Goal: Transaction & Acquisition: Purchase product/service

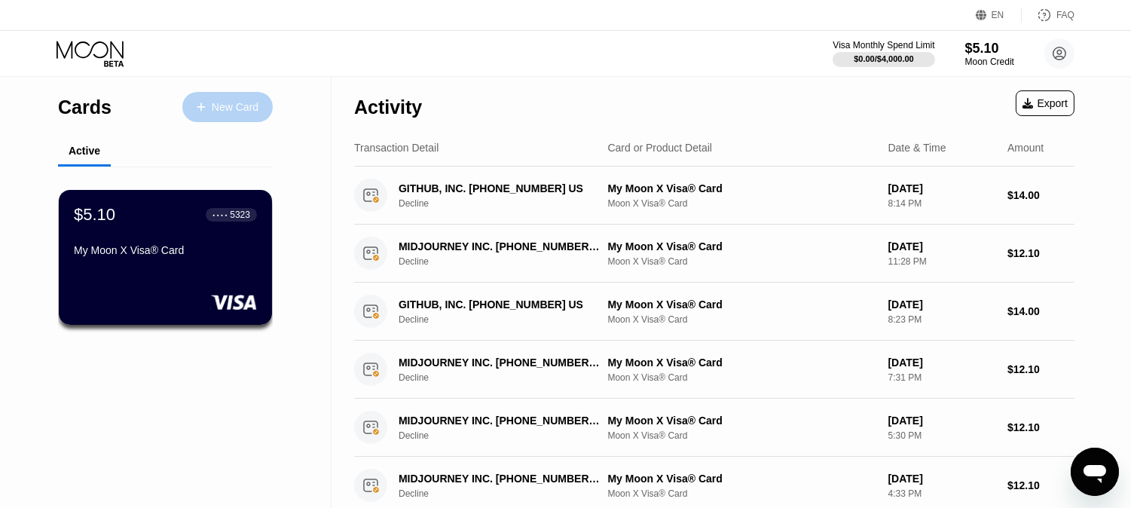
click at [243, 110] on div "New Card" at bounding box center [235, 107] width 47 height 13
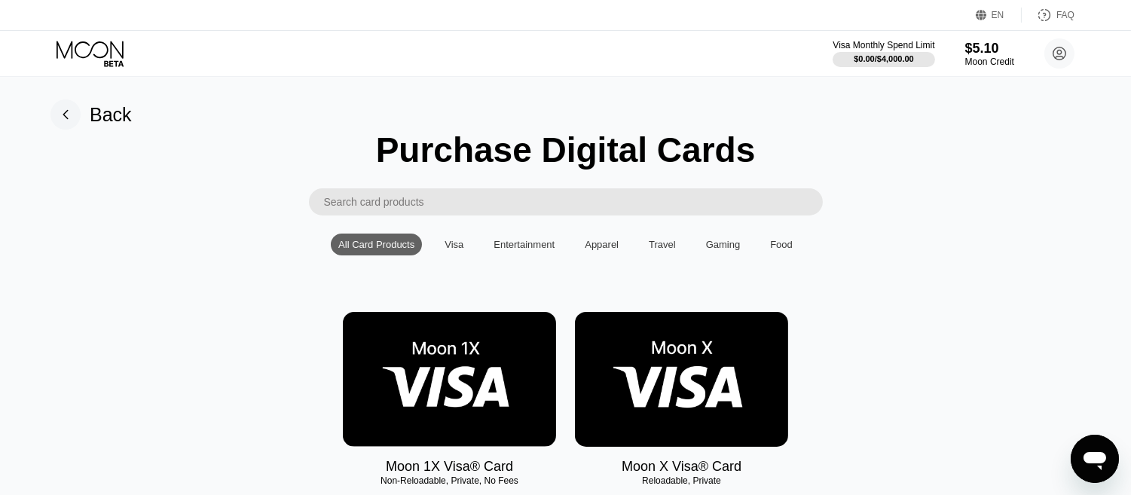
scroll to position [100, 0]
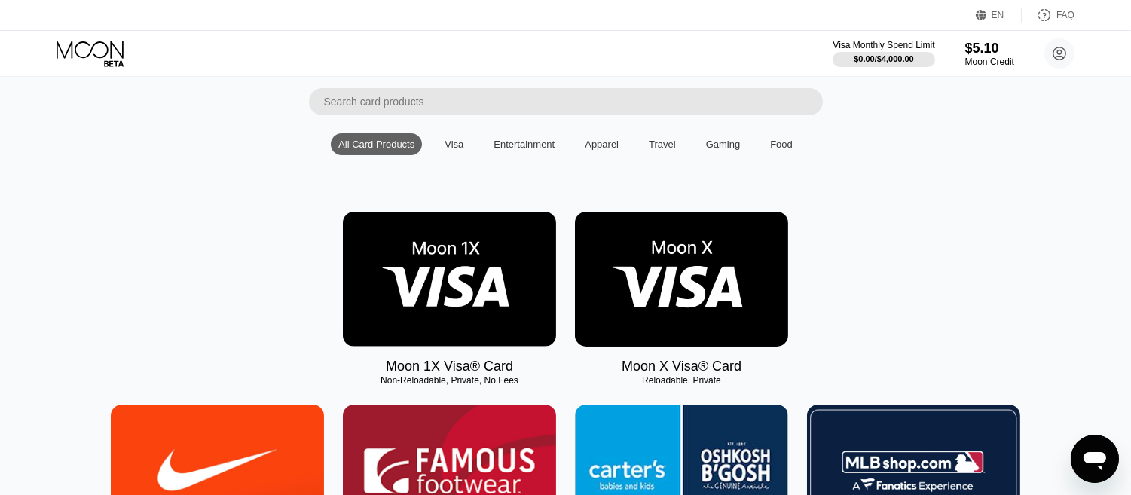
click at [668, 271] on img at bounding box center [681, 279] width 213 height 135
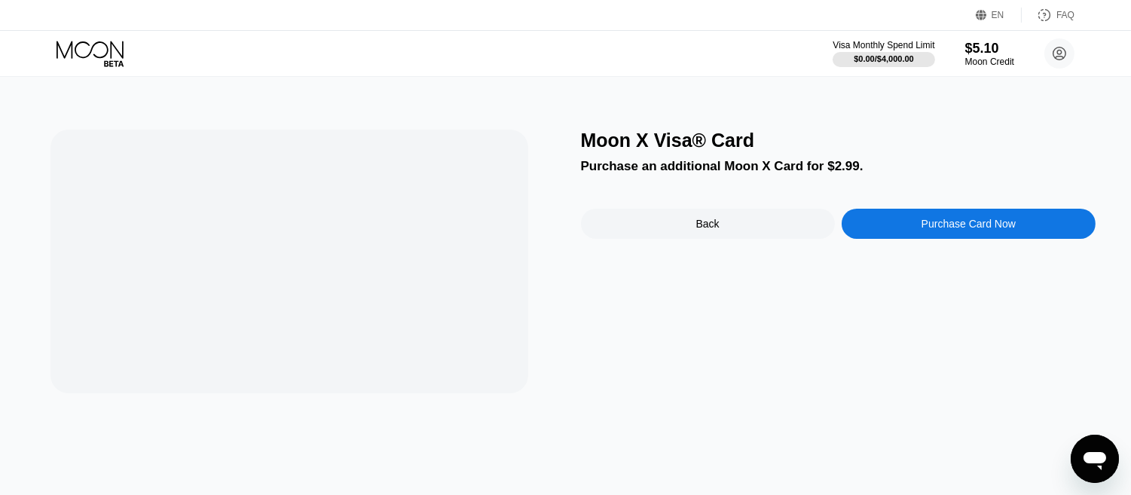
scroll to position [0, 0]
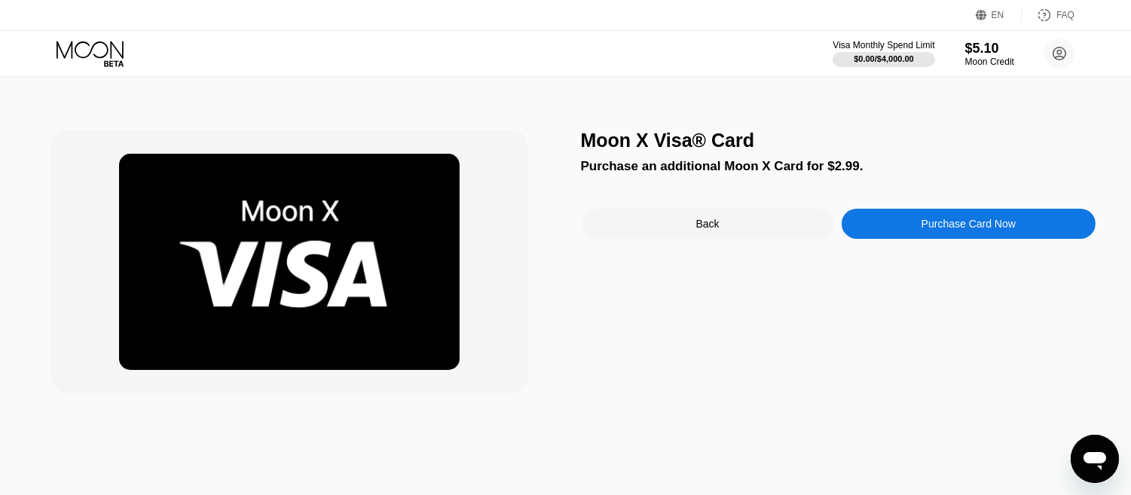
click at [438, 276] on img at bounding box center [289, 262] width 340 height 216
click at [659, 223] on div "Back" at bounding box center [708, 224] width 254 height 30
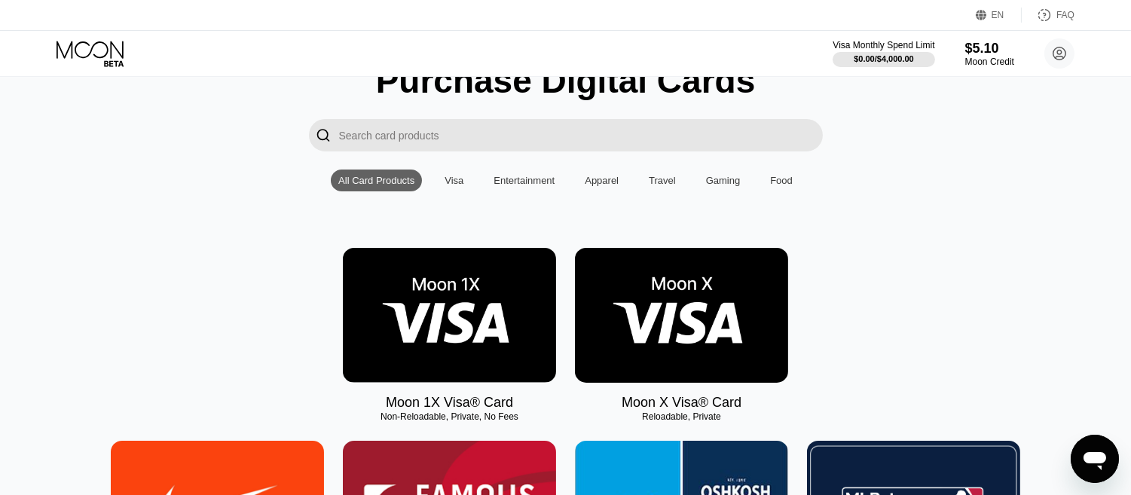
scroll to position [100, 0]
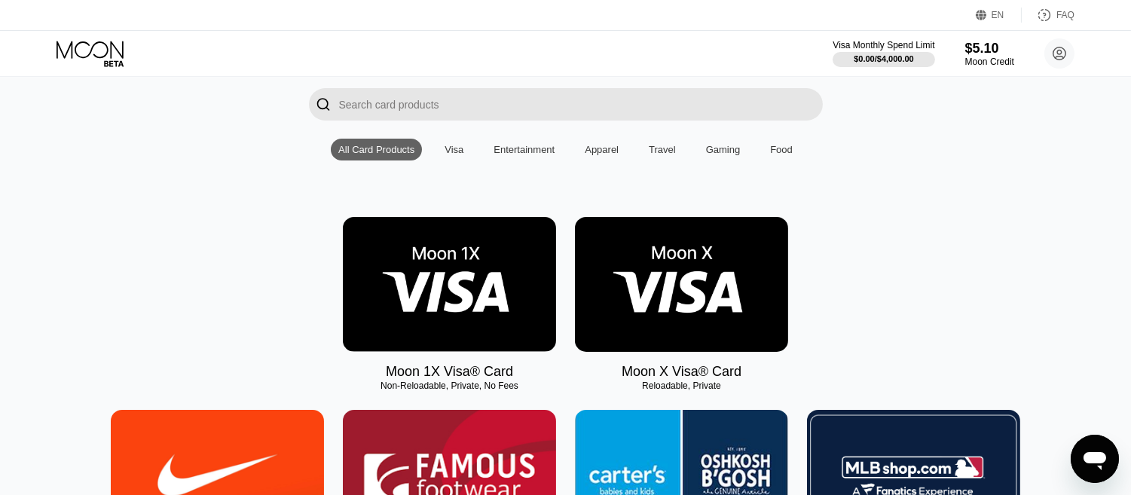
click at [438, 146] on div "Visa" at bounding box center [454, 150] width 34 height 22
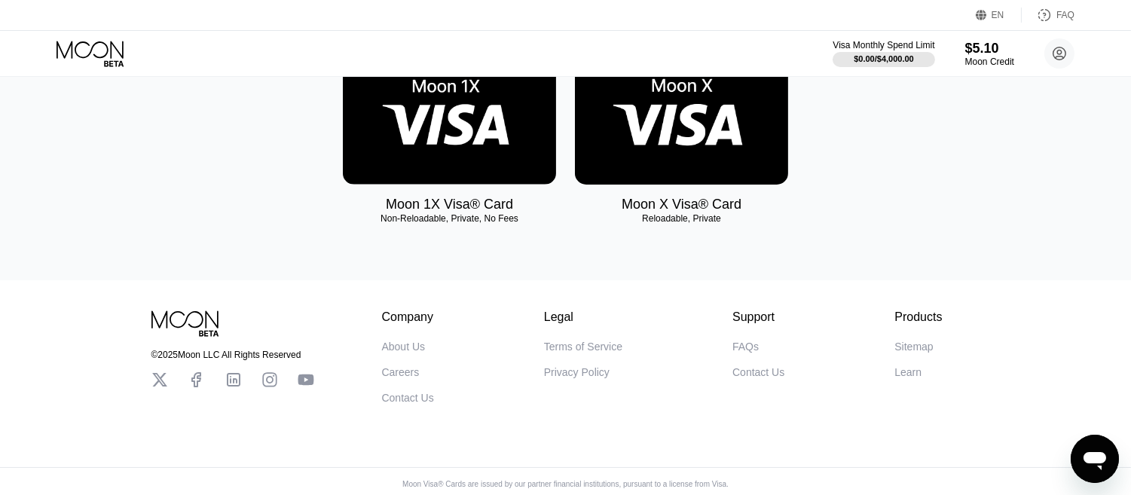
scroll to position [268, 0]
click at [439, 142] on img at bounding box center [449, 116] width 213 height 135
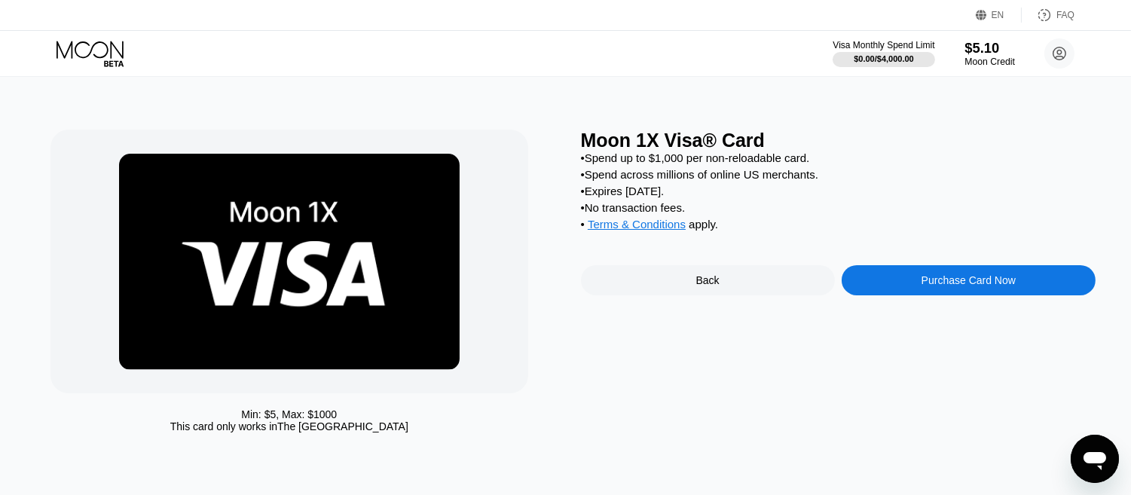
click at [983, 55] on div "$5.10" at bounding box center [989, 48] width 50 height 16
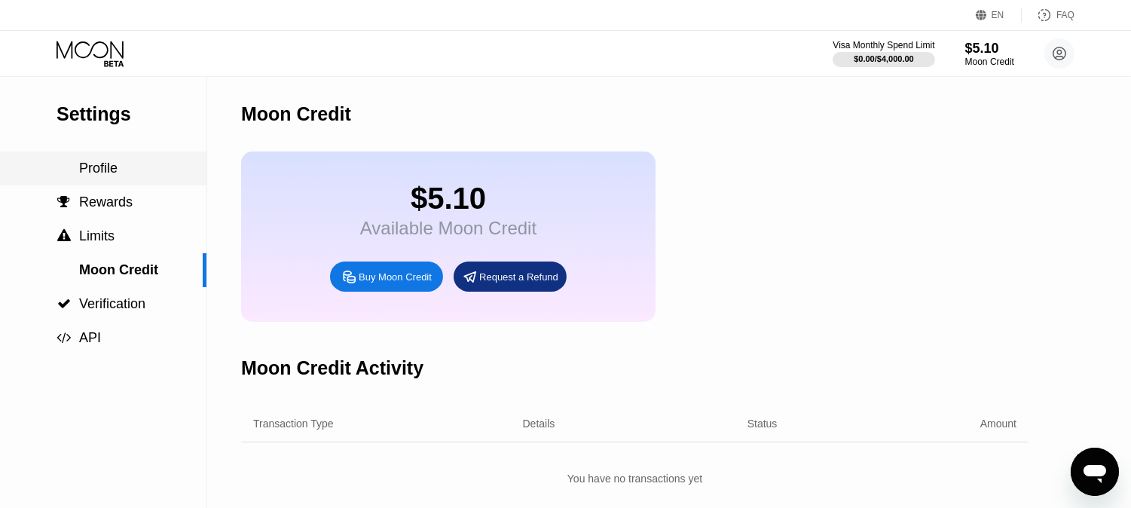
click at [102, 166] on span "Profile" at bounding box center [98, 167] width 38 height 15
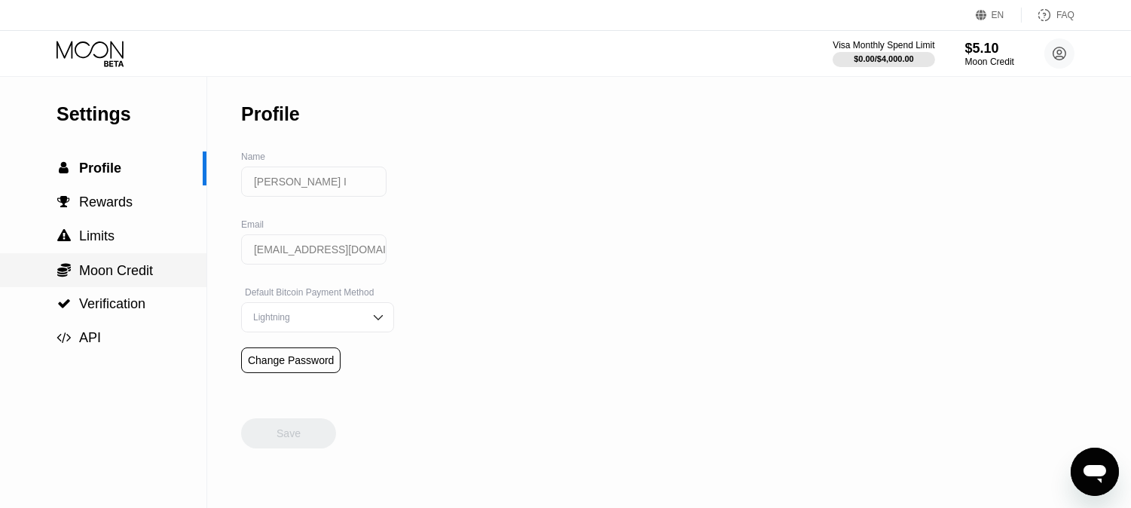
click at [108, 268] on span "Moon Credit" at bounding box center [116, 270] width 74 height 15
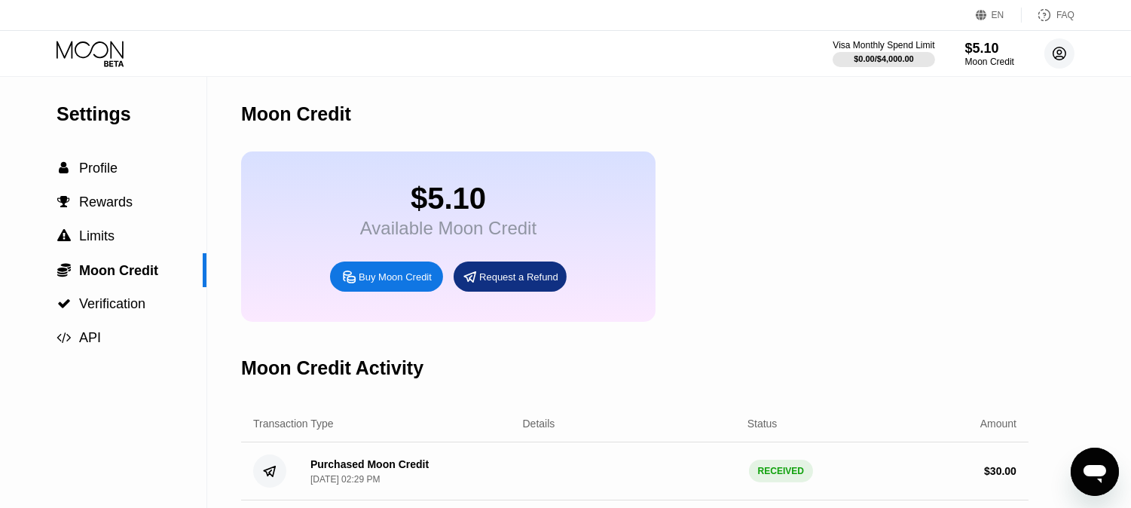
click at [1064, 50] on icon at bounding box center [1059, 53] width 13 height 13
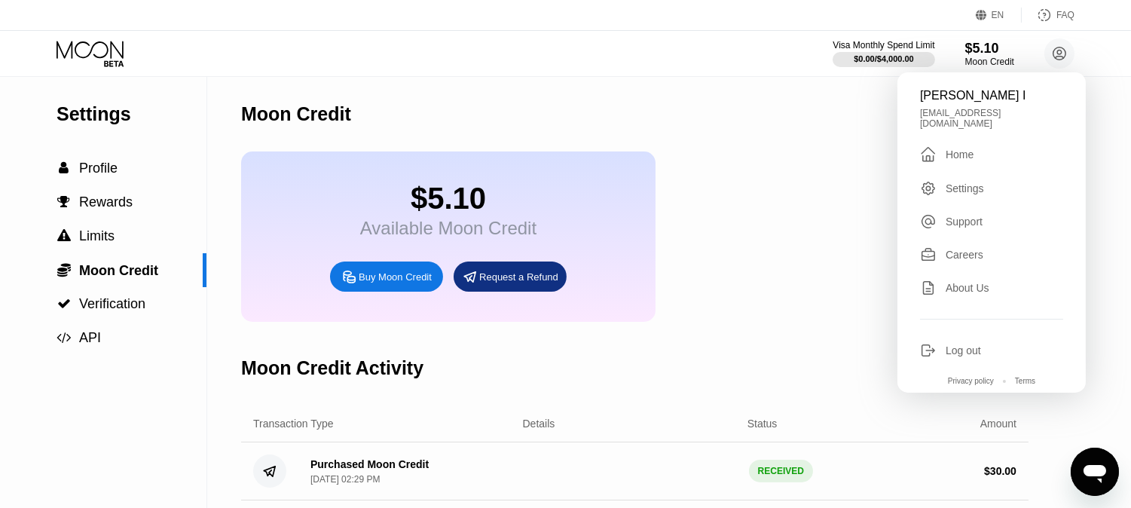
click at [118, 53] on icon at bounding box center [91, 54] width 70 height 26
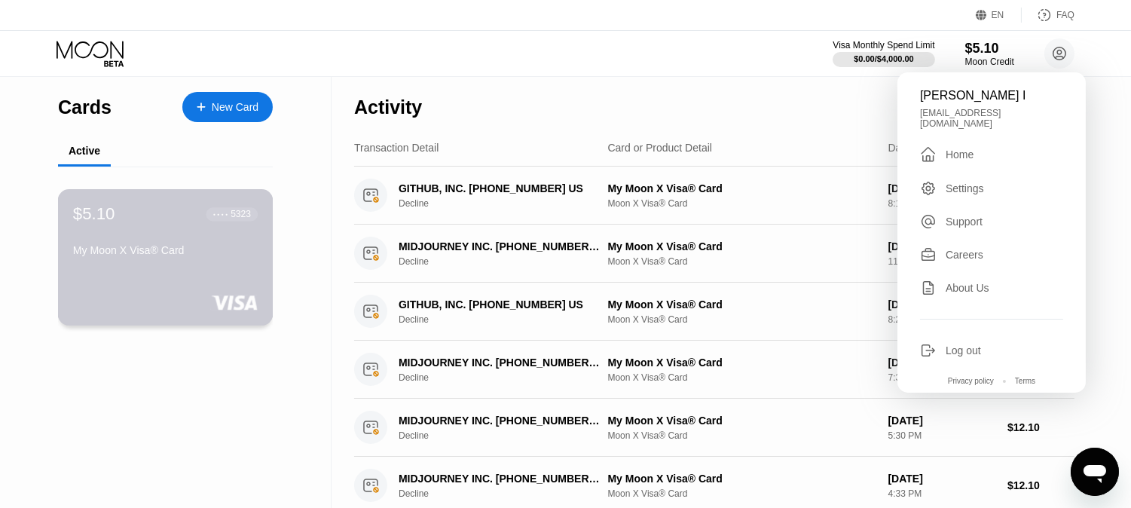
click at [160, 242] on div "$5.10 ● ● ● ● 5323 My Moon X Visa® Card" at bounding box center [165, 233] width 185 height 58
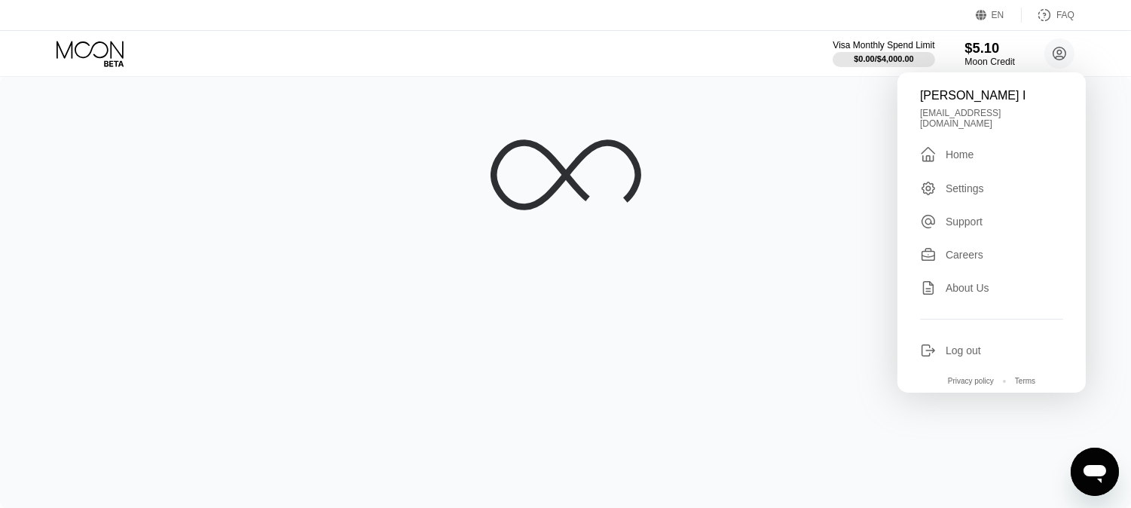
click at [978, 46] on div "$5.10" at bounding box center [989, 48] width 50 height 16
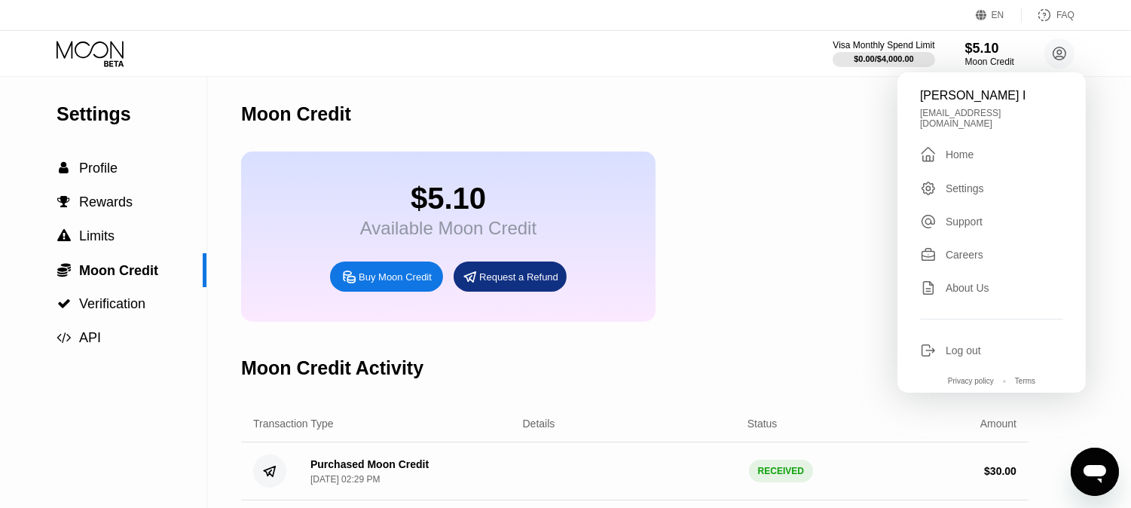
click at [73, 44] on icon at bounding box center [91, 54] width 70 height 26
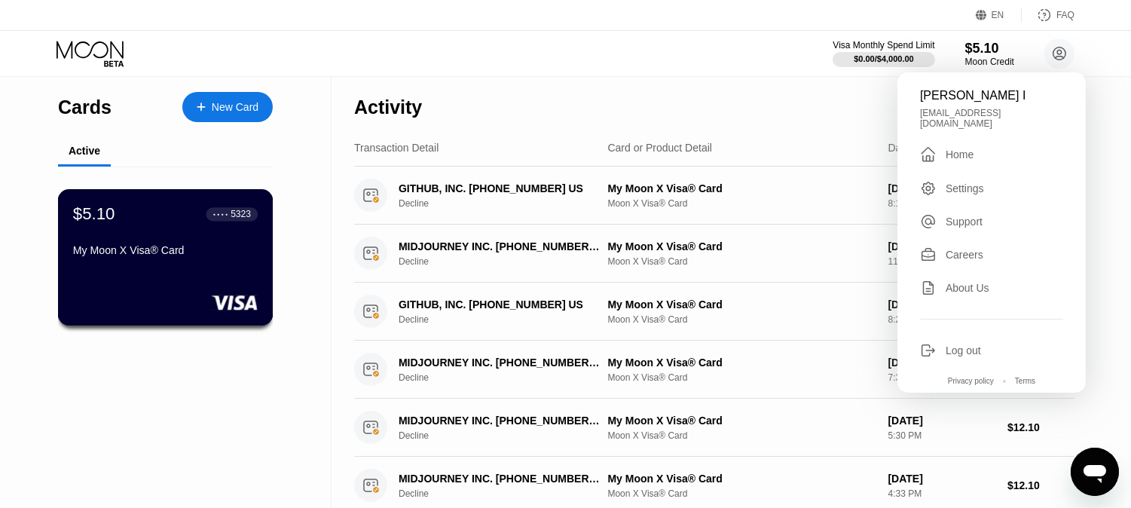
click at [176, 256] on div "My Moon X Visa® Card" at bounding box center [165, 253] width 185 height 18
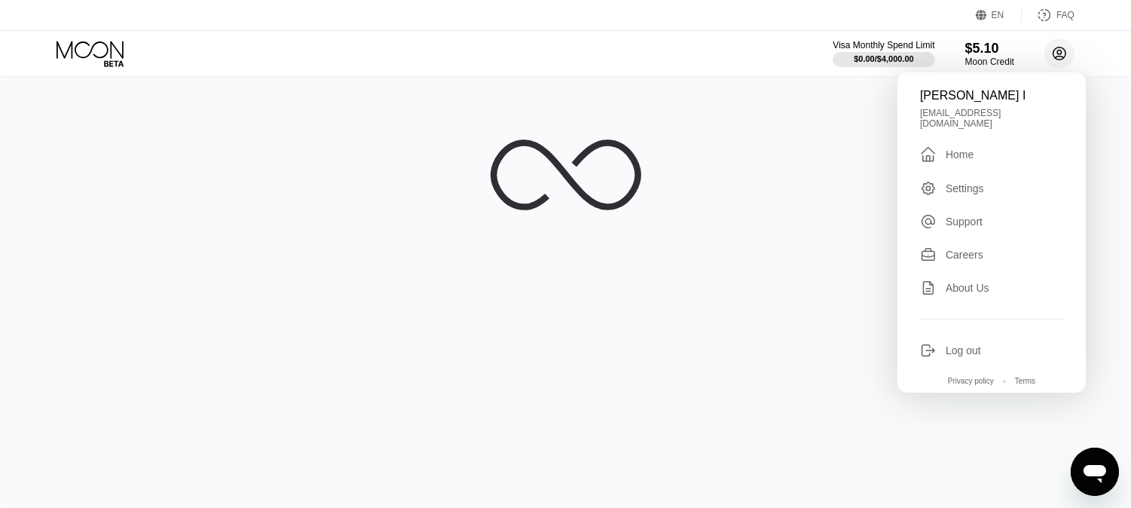
click at [1056, 49] on circle at bounding box center [1059, 53] width 30 height 30
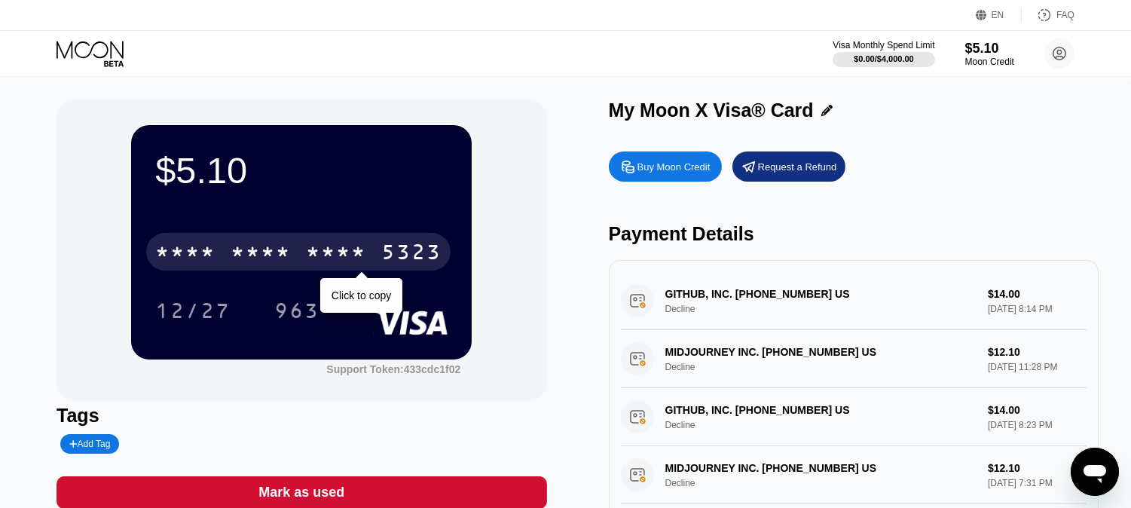
click at [339, 254] on div "* * * *" at bounding box center [336, 254] width 60 height 24
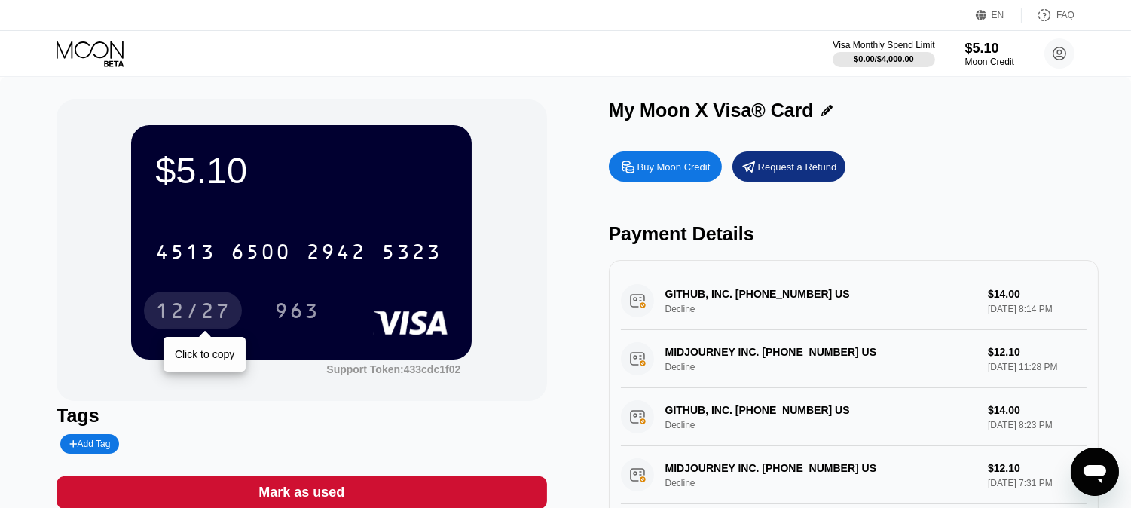
click at [229, 310] on div "12/27" at bounding box center [192, 313] width 75 height 24
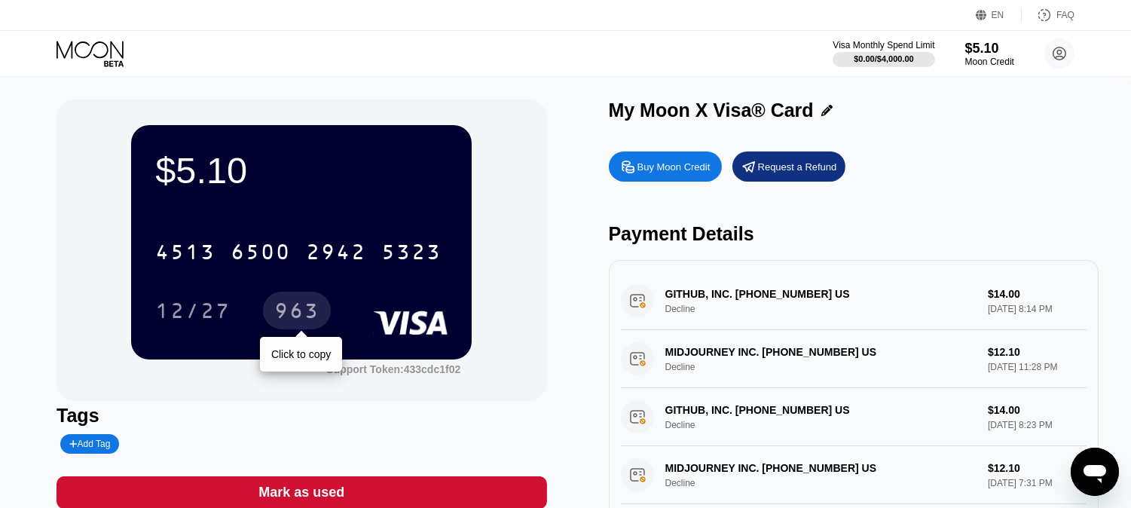
click at [304, 309] on div "963" at bounding box center [296, 313] width 45 height 24
click at [86, 44] on icon at bounding box center [91, 54] width 70 height 26
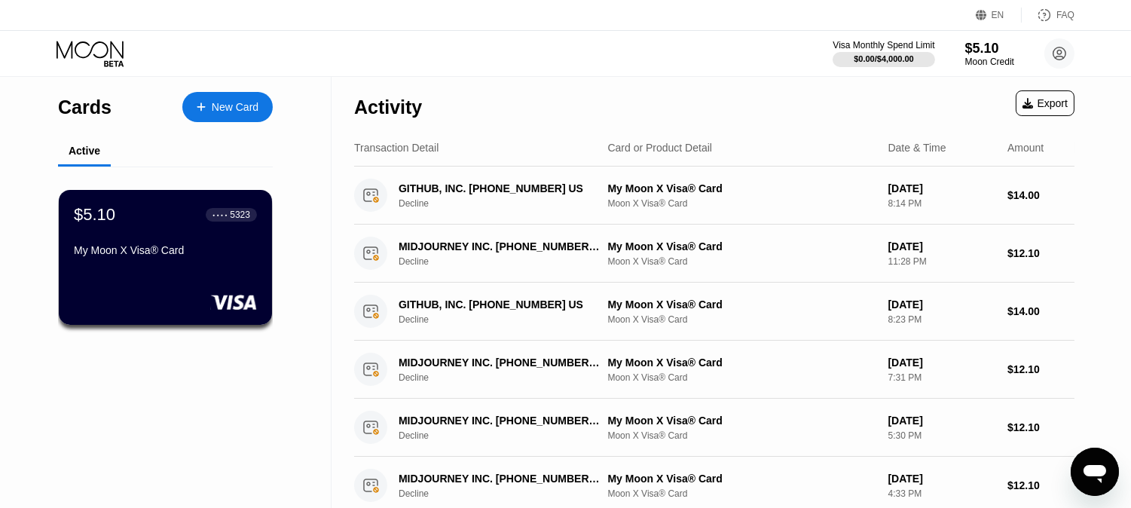
click at [227, 106] on div "New Card" at bounding box center [235, 107] width 47 height 13
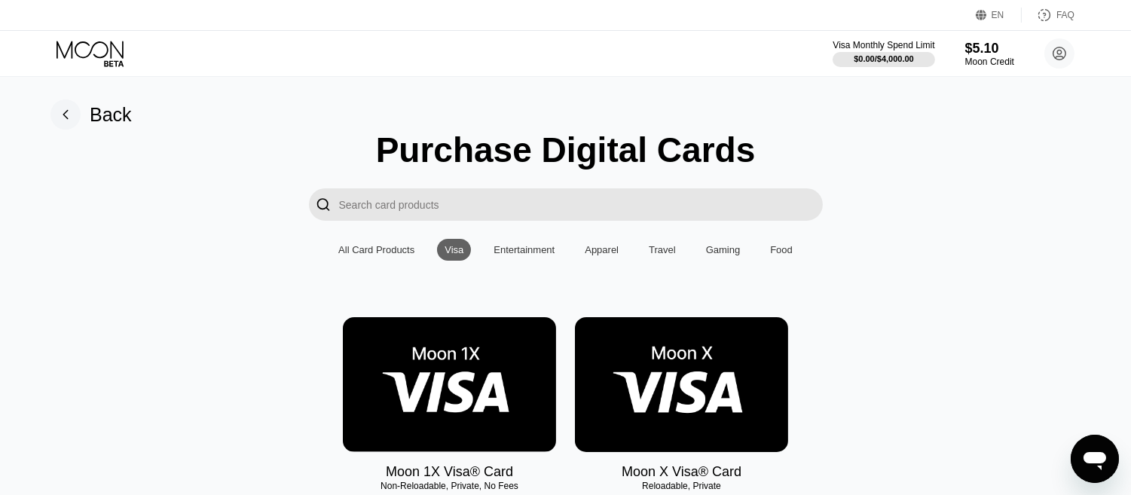
click at [475, 382] on img at bounding box center [449, 384] width 213 height 135
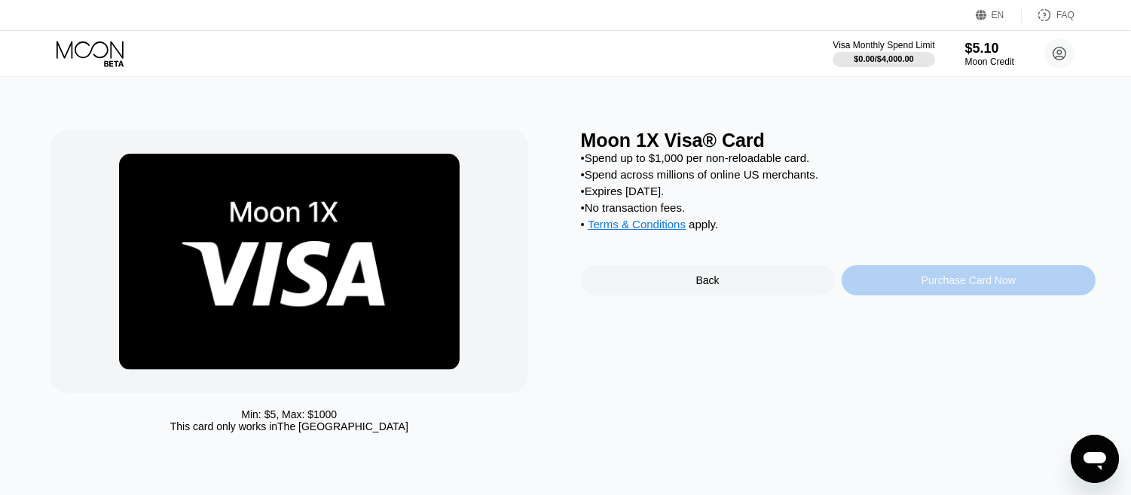
click at [908, 279] on div "Purchase Card Now" at bounding box center [968, 280] width 254 height 30
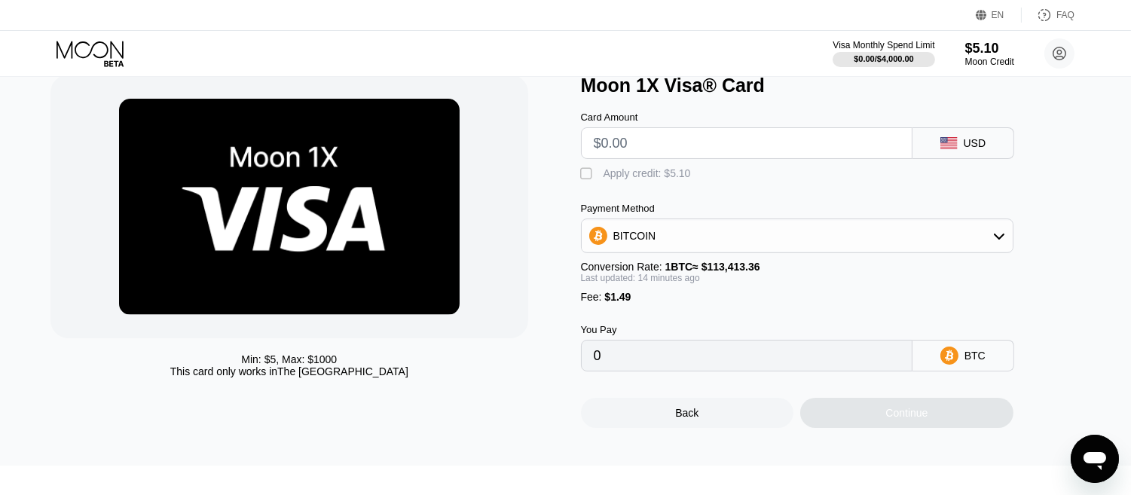
scroll to position [100, 0]
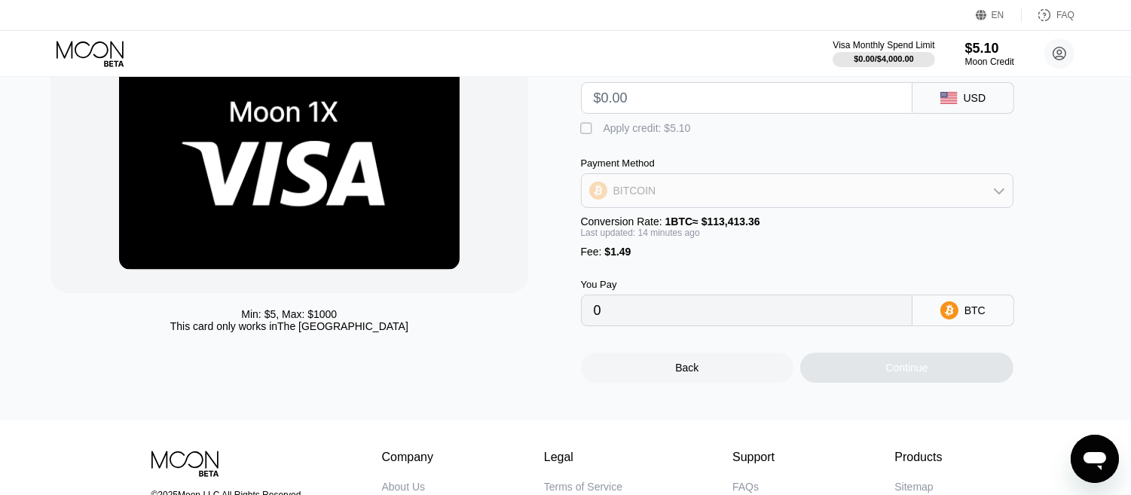
click at [996, 191] on icon at bounding box center [999, 191] width 12 height 12
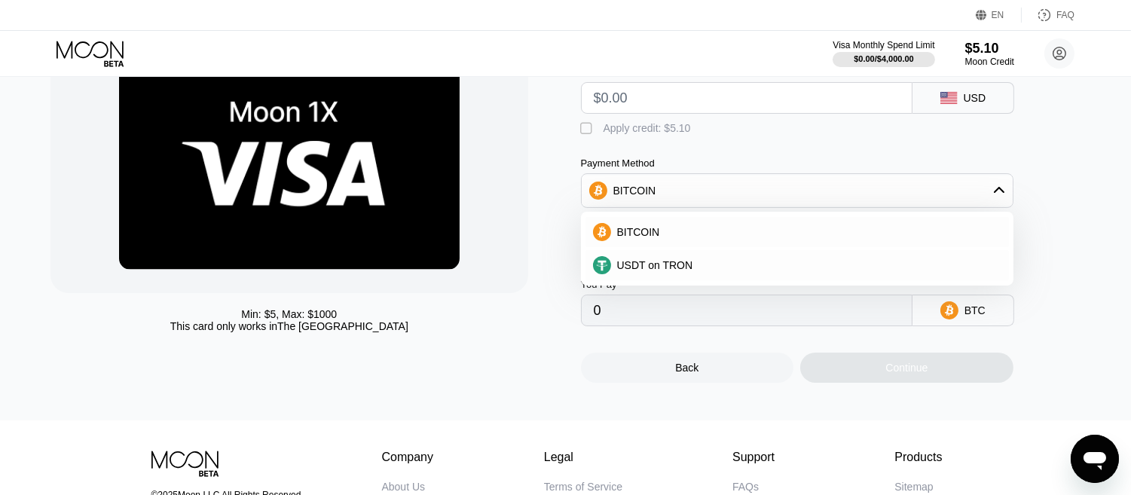
click at [996, 191] on icon at bounding box center [999, 191] width 12 height 12
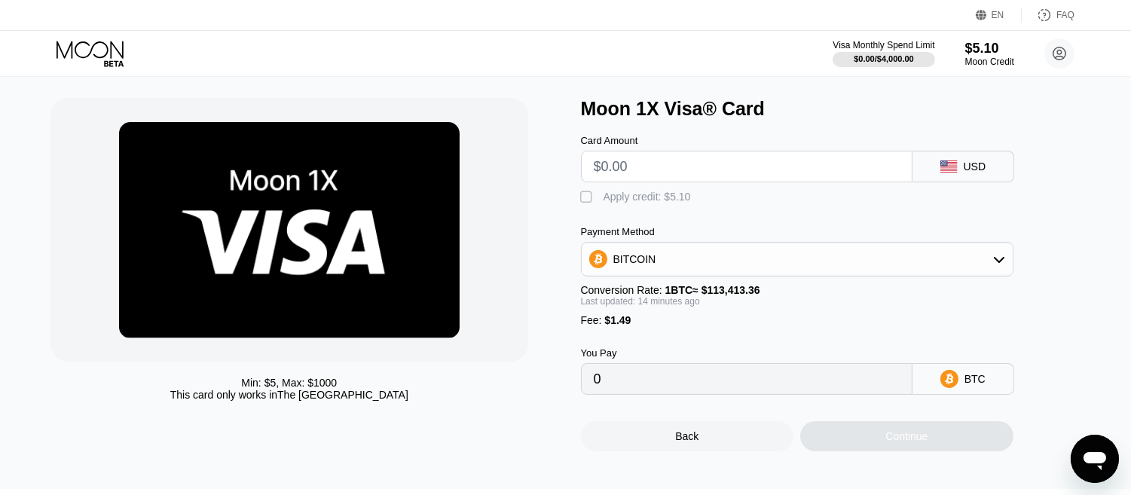
scroll to position [0, 0]
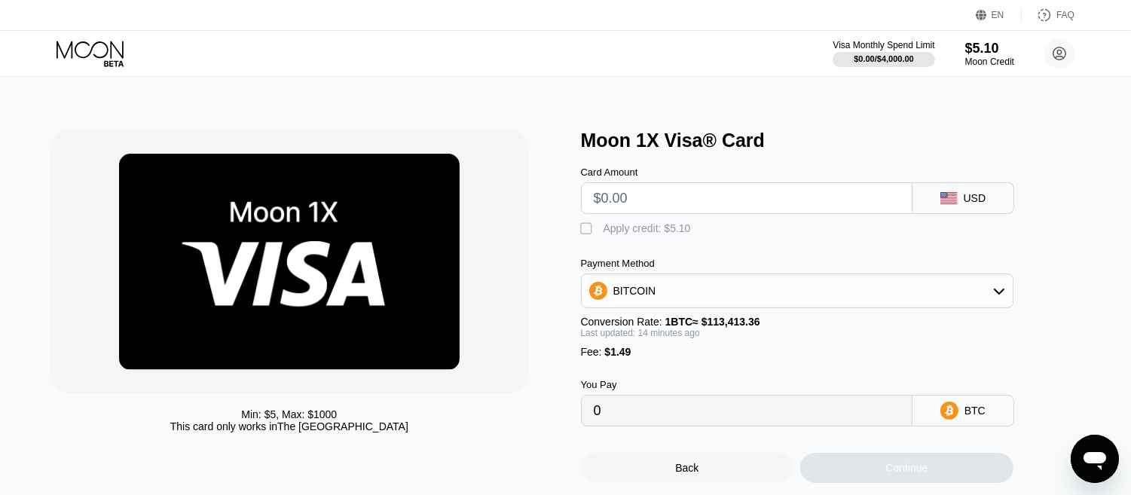
click at [676, 193] on input "text" at bounding box center [747, 198] width 306 height 30
type input "$3"
type input "0.00003963"
click at [961, 403] on div "BTC" at bounding box center [963, 411] width 102 height 32
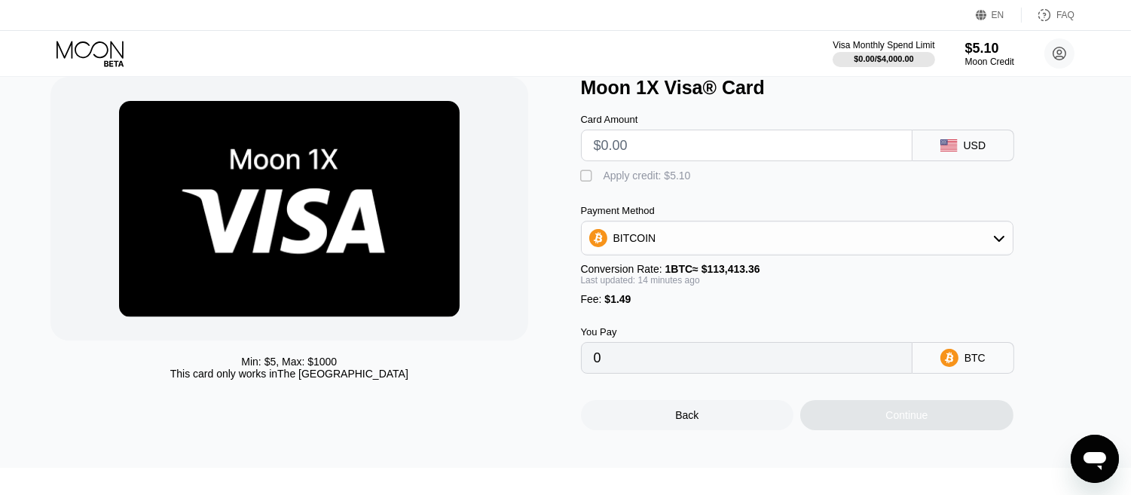
scroll to position [100, 0]
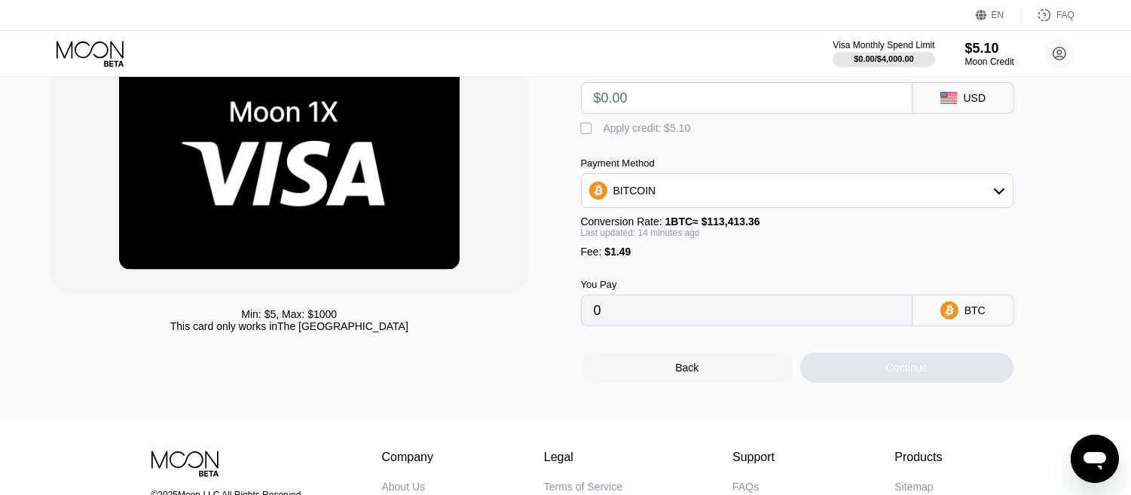
click at [994, 185] on icon at bounding box center [999, 191] width 12 height 12
click at [807, 256] on div "USDT on TRON" at bounding box center [796, 265] width 423 height 30
type input "0.00"
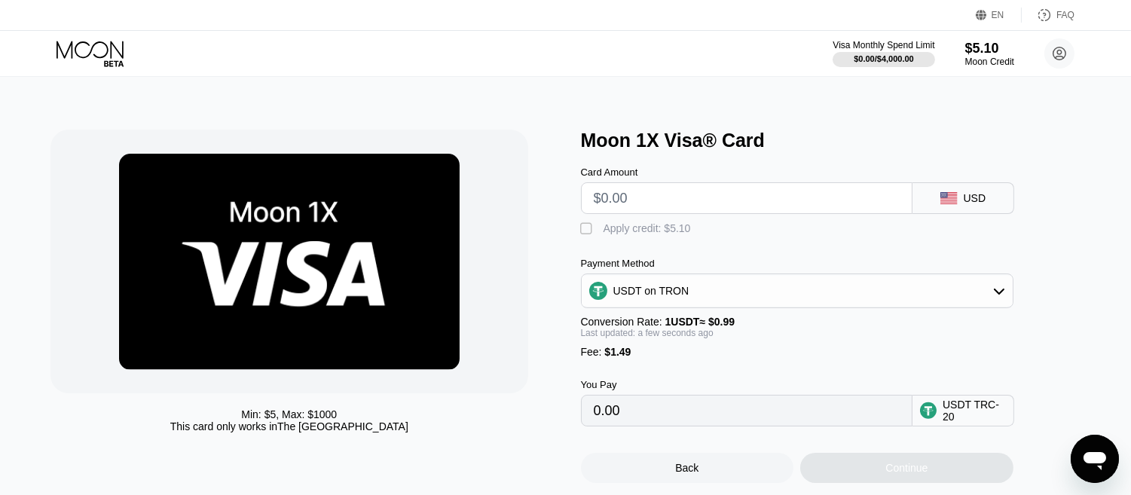
click at [719, 191] on input "text" at bounding box center [747, 198] width 306 height 30
type input "$5"
type input "6.56"
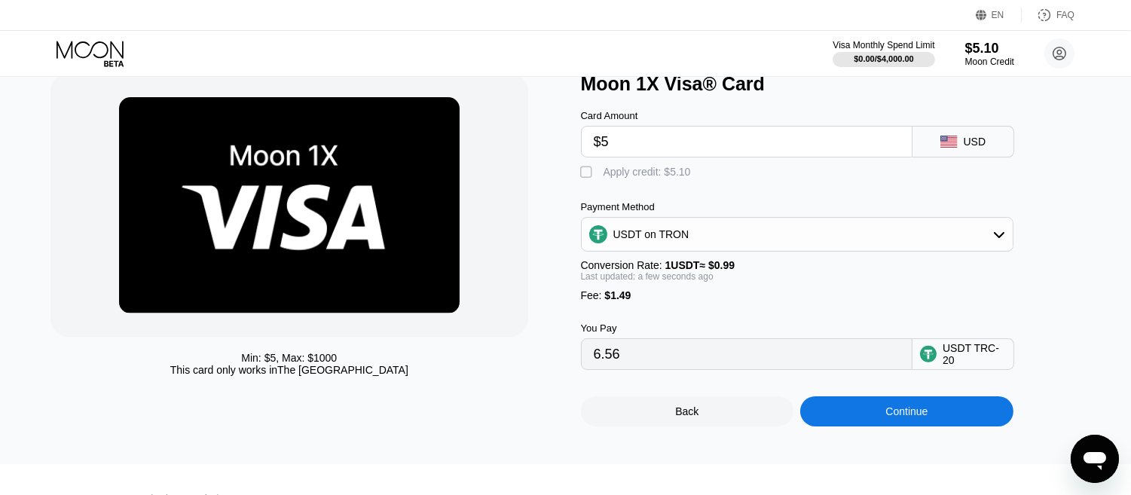
scroll to position [100, 0]
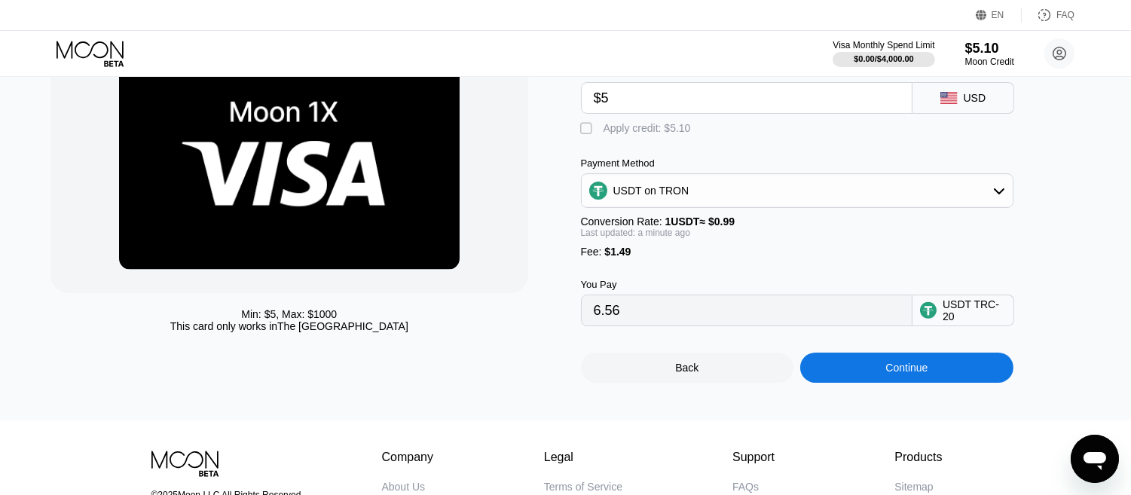
type input "$5"
click at [857, 360] on div "Continue" at bounding box center [906, 368] width 213 height 30
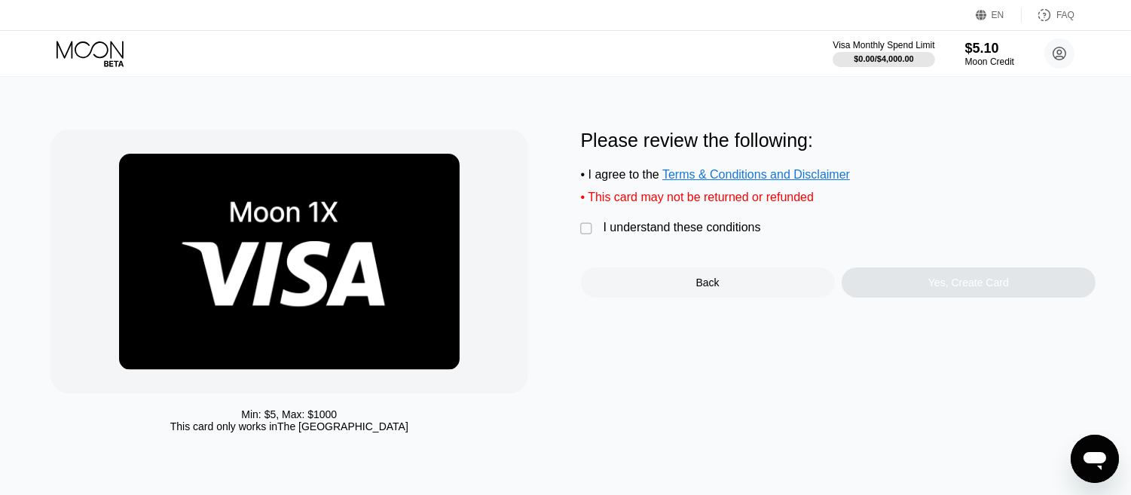
click at [586, 227] on div "" at bounding box center [588, 228] width 15 height 15
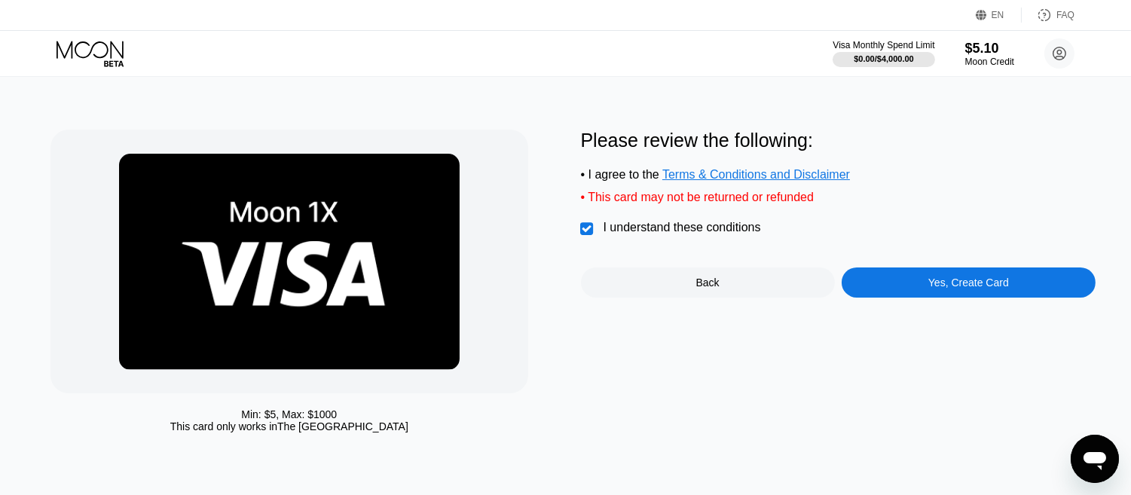
click at [928, 279] on div "Yes, Create Card" at bounding box center [968, 282] width 81 height 12
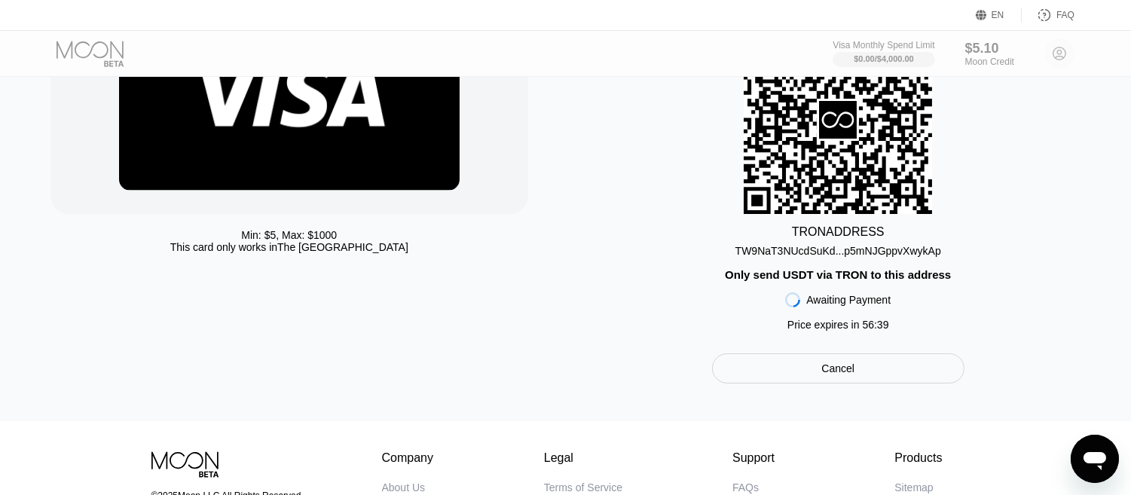
scroll to position [200, 0]
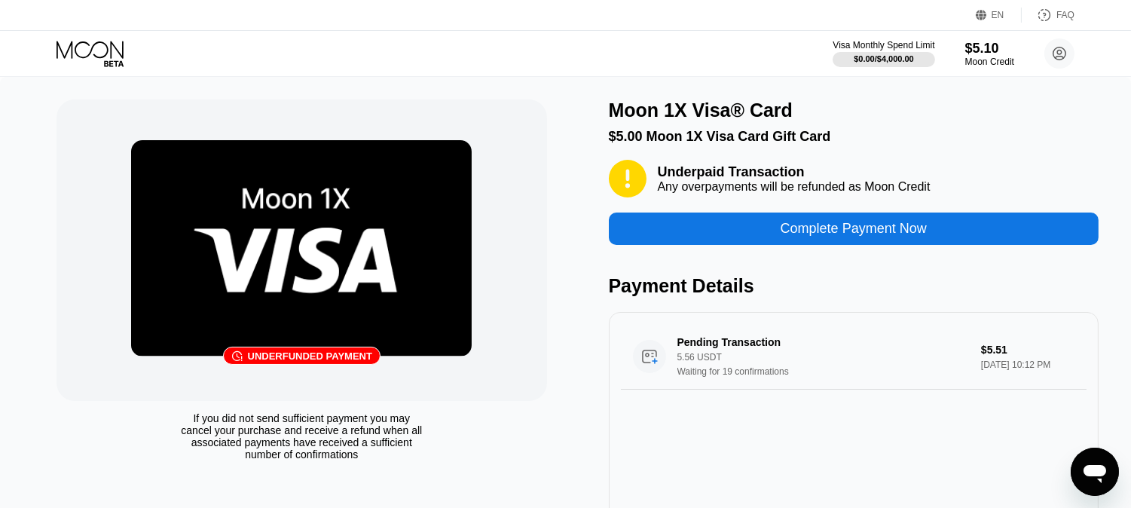
click at [833, 221] on div "Complete Payment Now" at bounding box center [853, 228] width 146 height 17
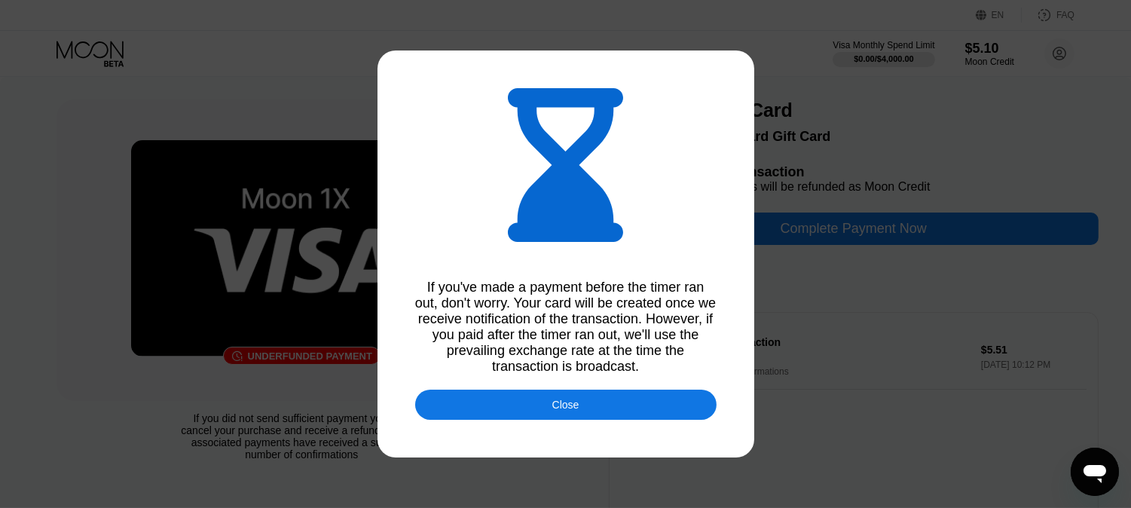
click at [589, 399] on div "Close" at bounding box center [565, 404] width 301 height 30
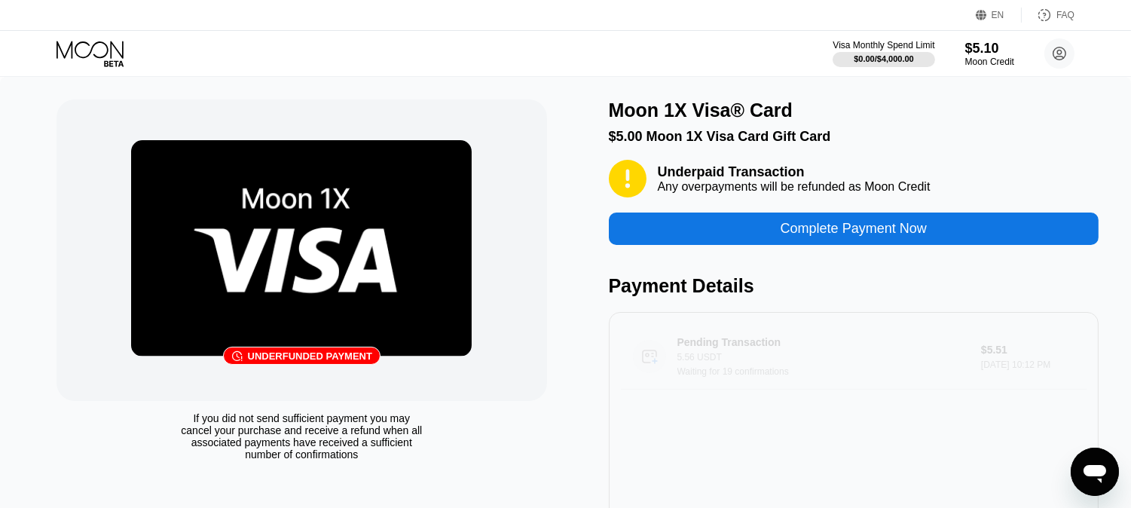
click at [755, 359] on div "5.56 USDT" at bounding box center [828, 357] width 303 height 11
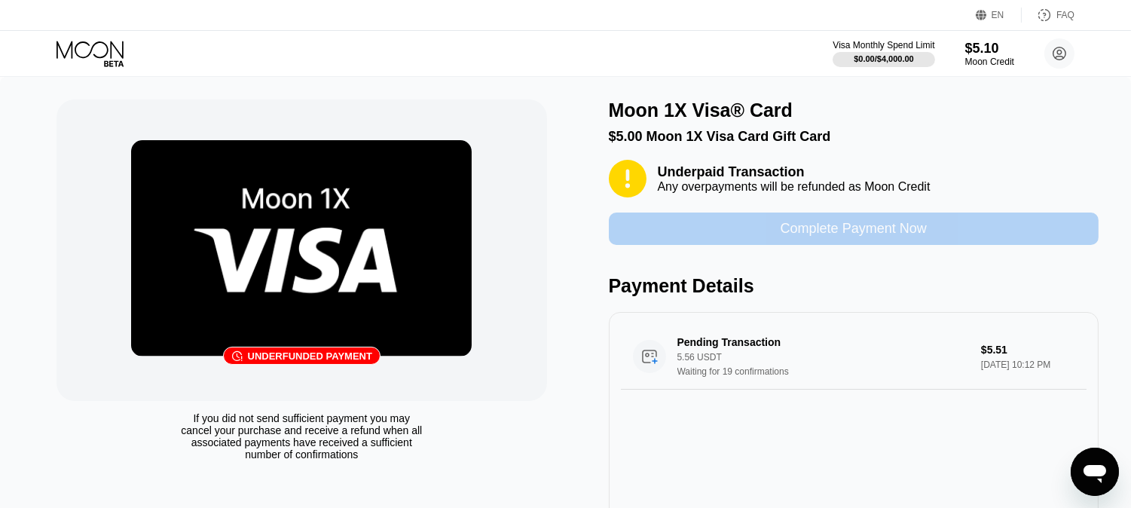
click at [856, 221] on div "Complete Payment Now" at bounding box center [853, 228] width 146 height 17
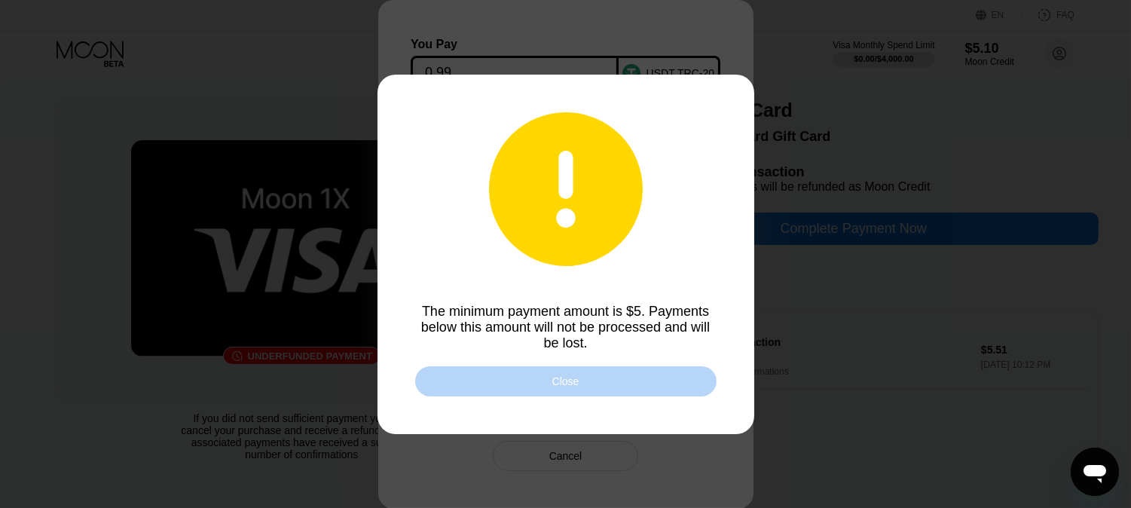
click at [616, 377] on div "Close" at bounding box center [565, 381] width 301 height 30
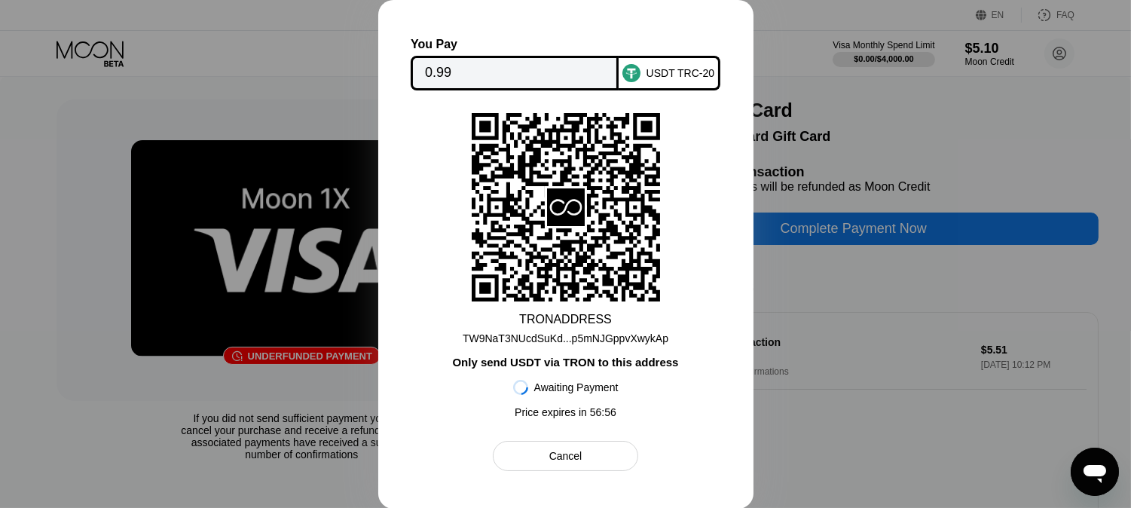
click at [39, 243] on div at bounding box center [565, 254] width 1131 height 508
click at [606, 270] on icon at bounding box center [566, 206] width 188 height 185
click at [796, 273] on div at bounding box center [565, 254] width 1131 height 508
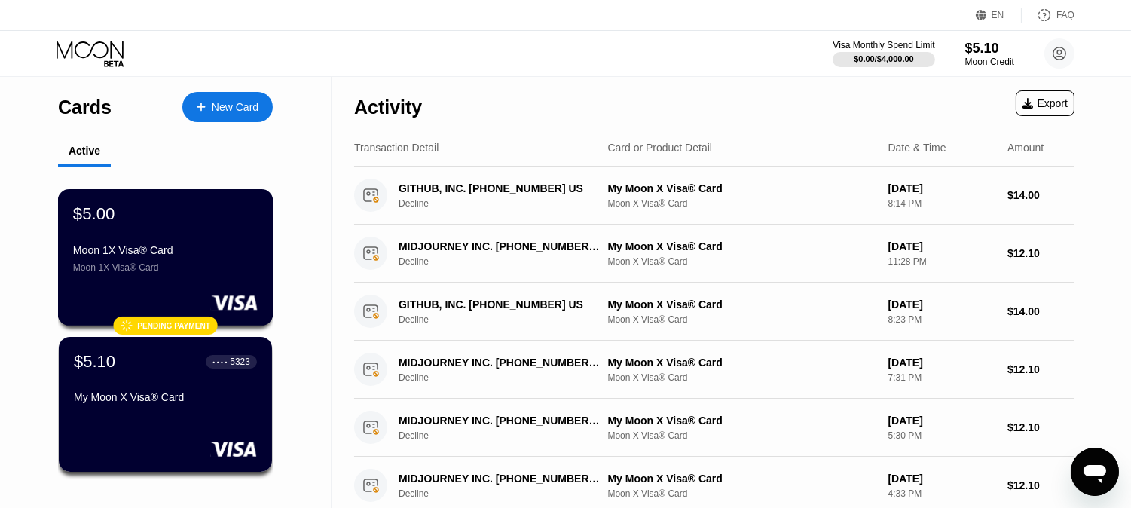
click at [160, 273] on div "$5.00 Moon 1X Visa® Card Moon 1X Visa® Card  Pending payment" at bounding box center [165, 257] width 215 height 136
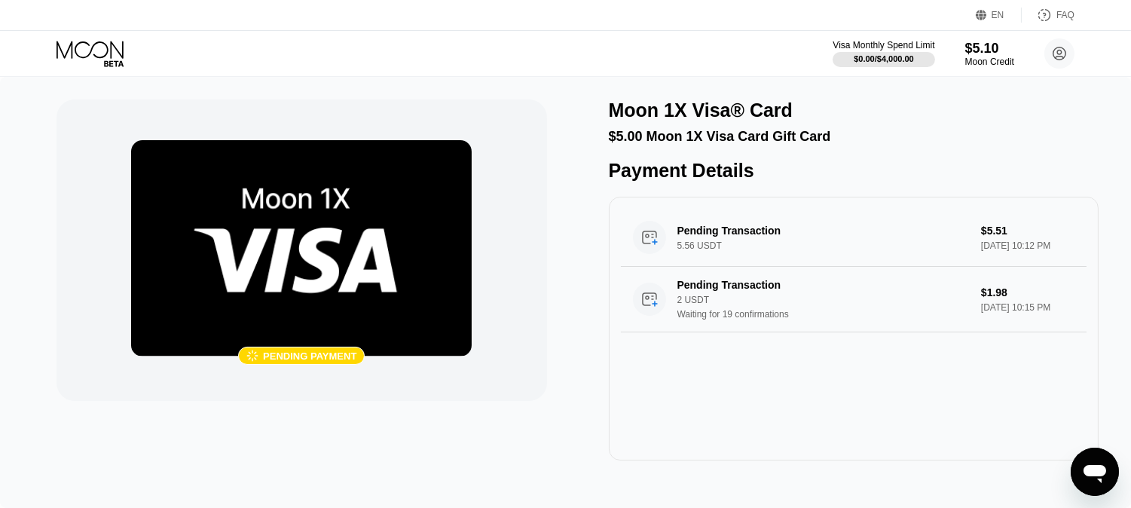
click at [276, 216] on img at bounding box center [301, 248] width 340 height 216
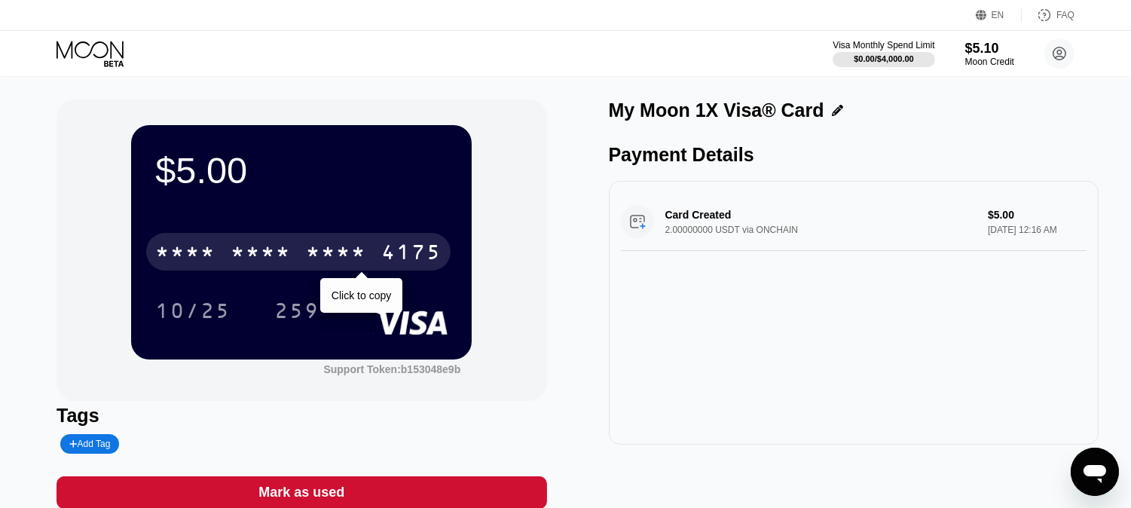
click at [317, 246] on div "* * * *" at bounding box center [336, 254] width 60 height 24
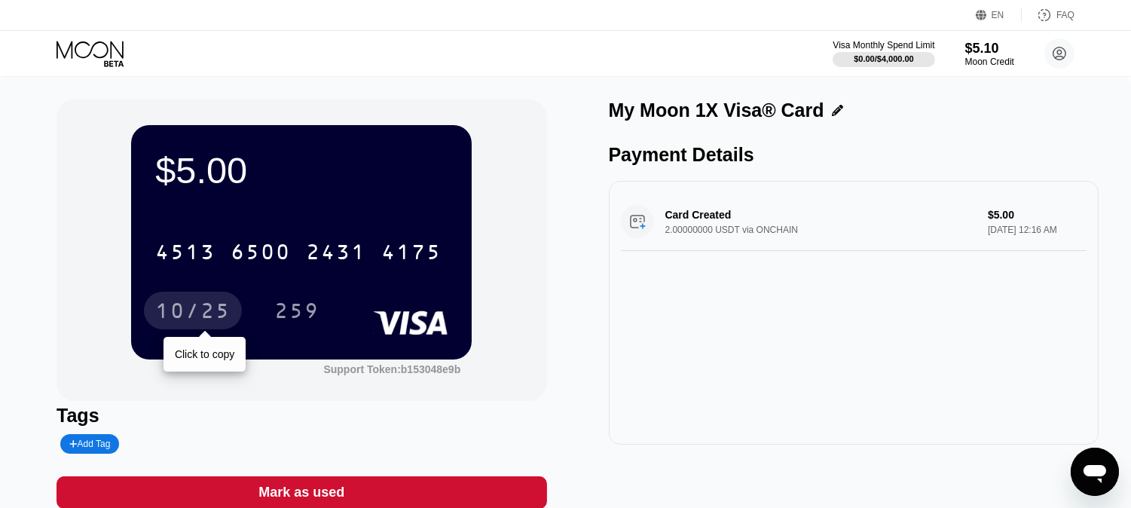
click at [197, 312] on div "10/25" at bounding box center [192, 313] width 75 height 24
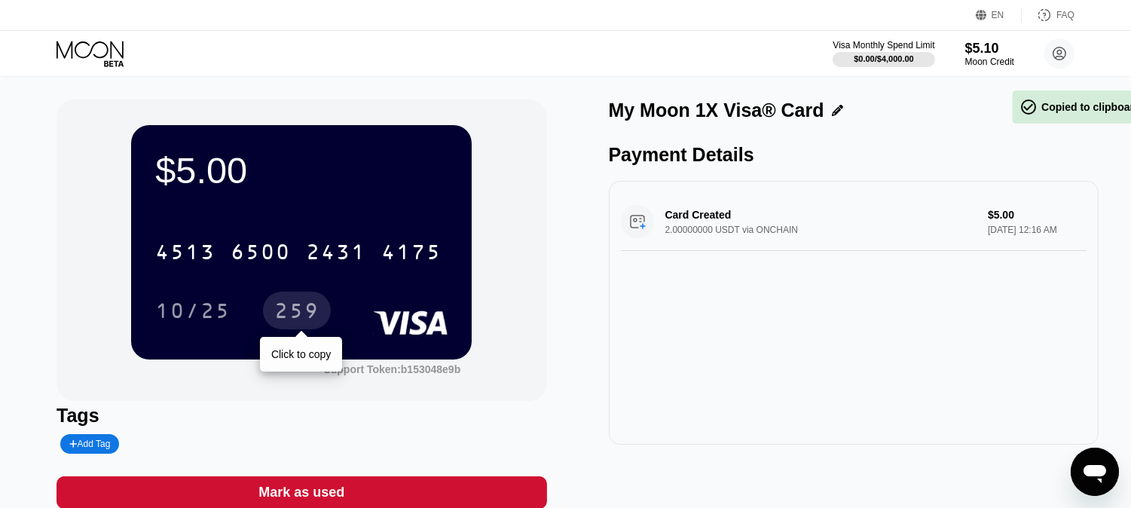
click at [296, 313] on div "259" at bounding box center [296, 313] width 45 height 24
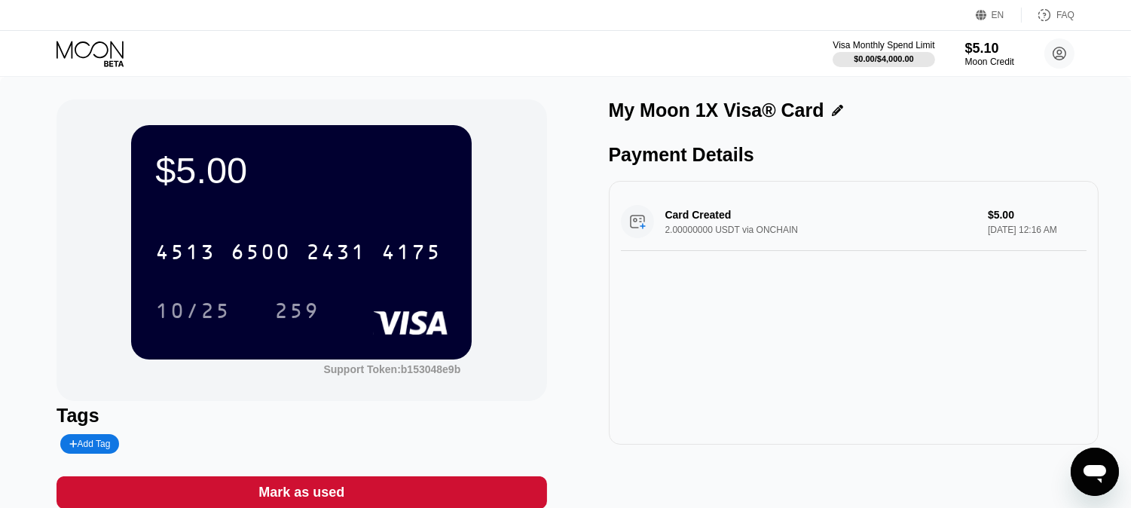
click at [96, 53] on icon at bounding box center [91, 54] width 70 height 26
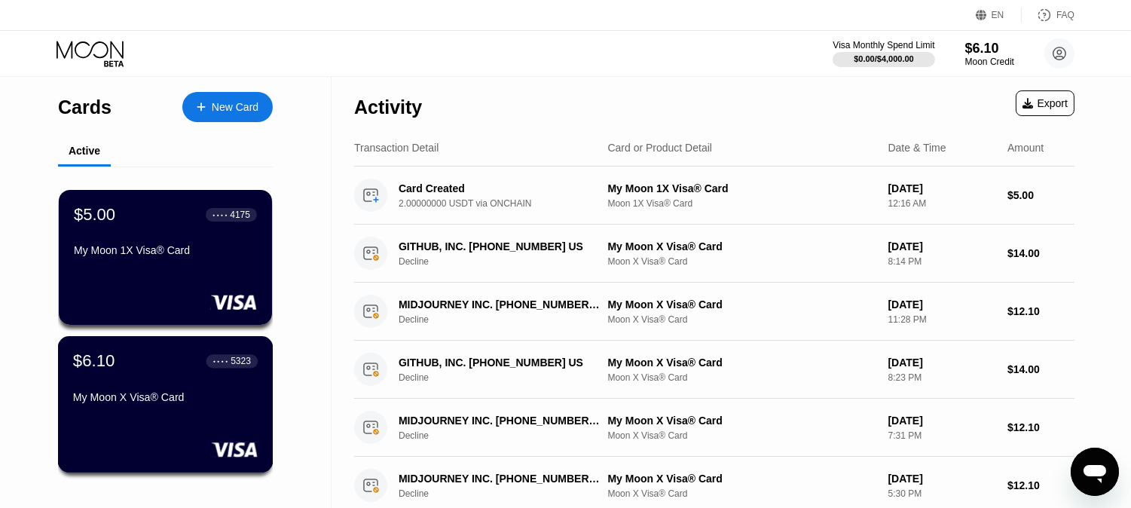
click at [198, 388] on div "$6.10 ● ● ● ● 5323 My Moon X Visa® Card" at bounding box center [165, 380] width 185 height 58
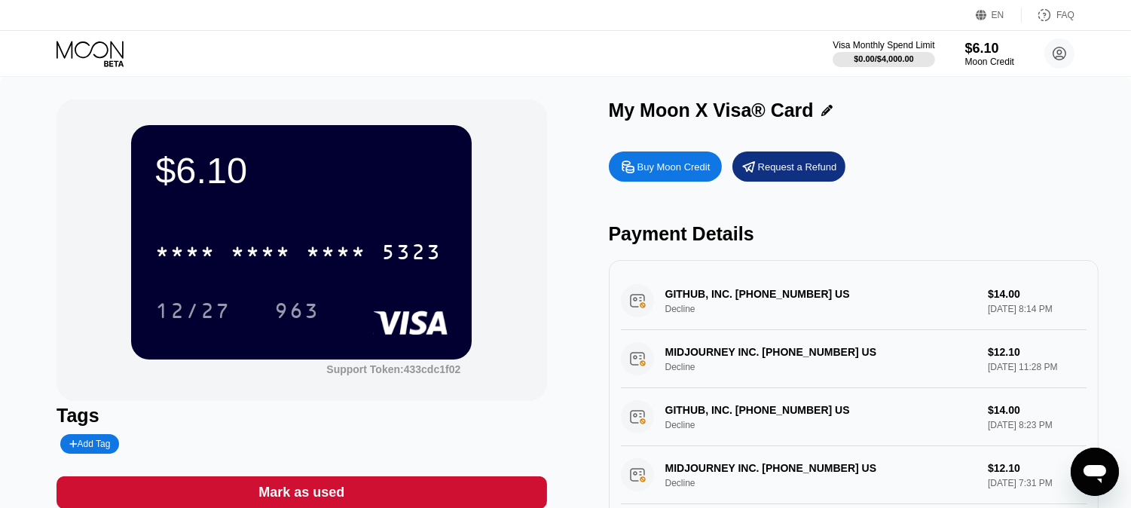
click at [102, 41] on icon at bounding box center [91, 54] width 70 height 26
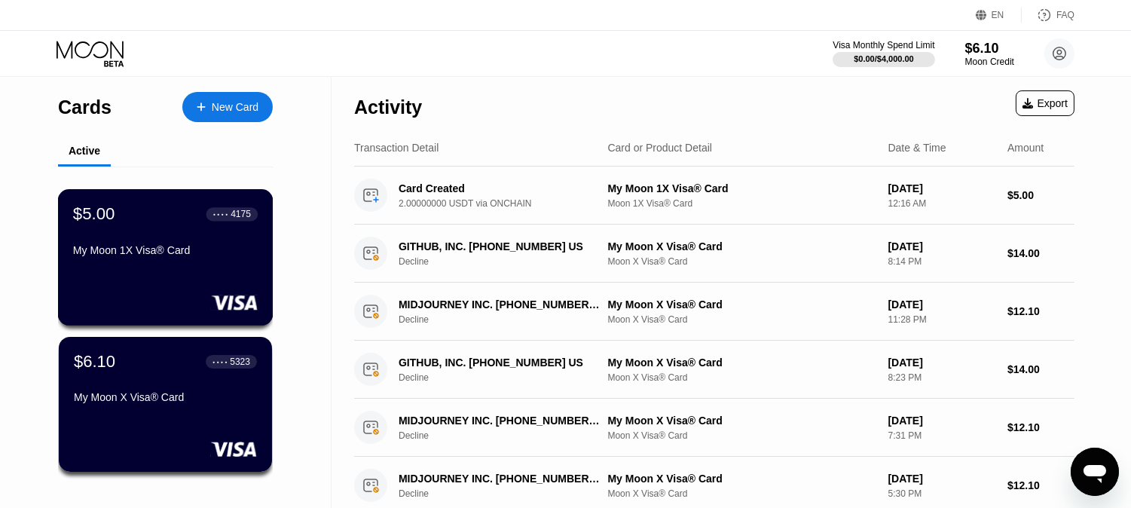
click at [194, 258] on div "My Moon 1X Visa® Card" at bounding box center [165, 253] width 185 height 18
